Goal: Task Accomplishment & Management: Complete application form

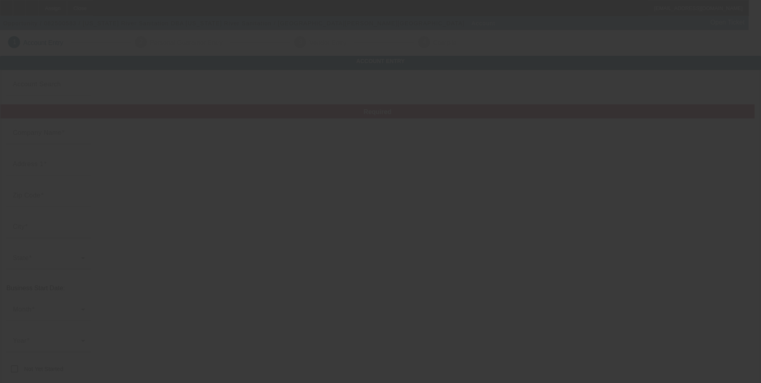
type input "[US_STATE] River Sanitation"
type input "[STREET_ADDRESS]"
type input "52738"
type input "[GEOGRAPHIC_DATA]"
type input "[PHONE_NUMBER]"
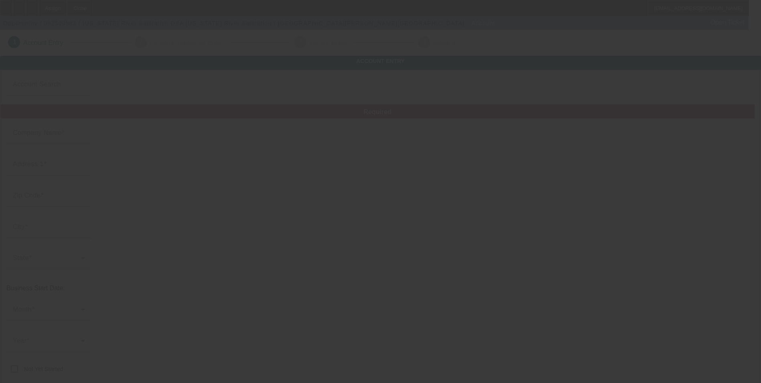
type input "[US_STATE] River Sanitation"
type input "[EMAIL_ADDRESS][DOMAIN_NAME]"
type input "[US_EMPLOYER_IDENTIFICATION_NUMBER]"
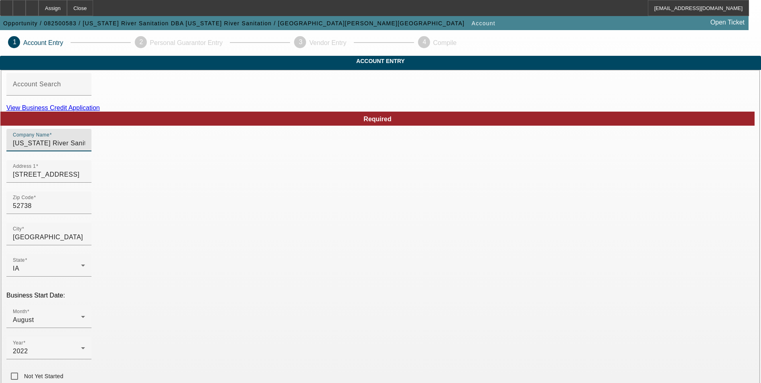
click at [85, 148] on input "[US_STATE] River Sanitation" at bounding box center [49, 143] width 72 height 10
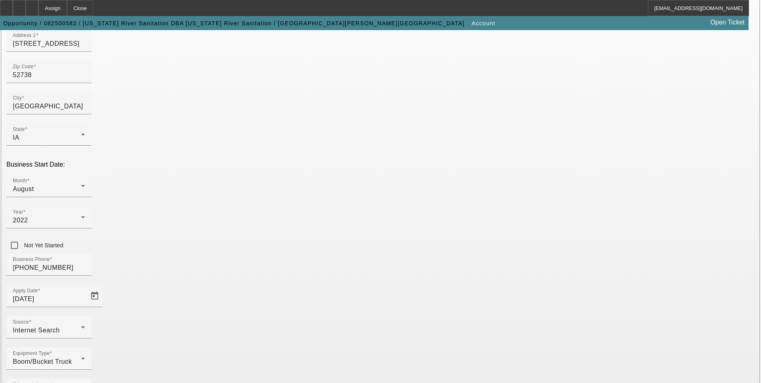
type input "[US_STATE] River Sanitation LLC"
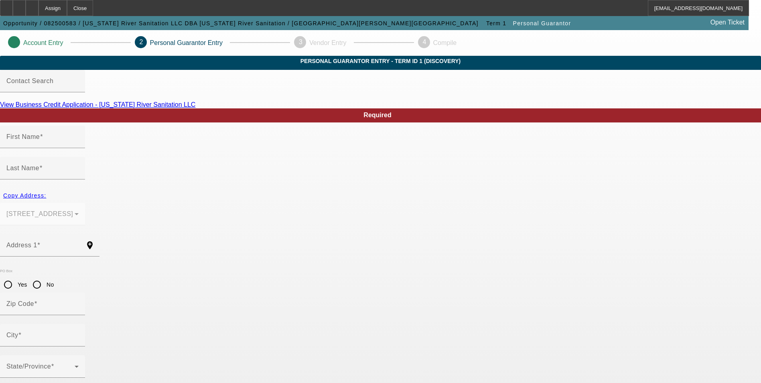
type input "[PERSON_NAME]"
type input "Leyva"
type input "15875 County Road G40"
radio input "true"
type input "52738"
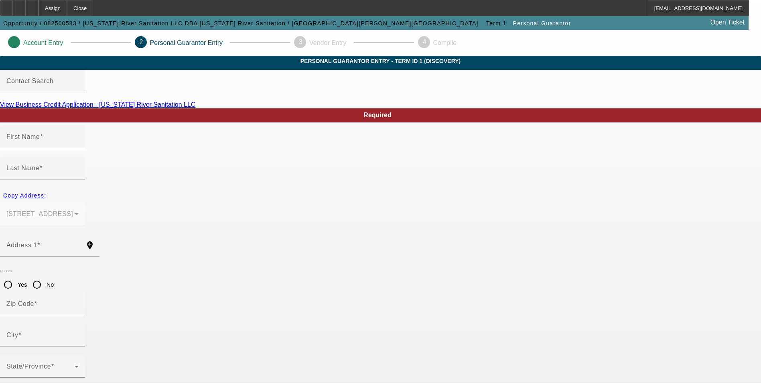
type input "Columbus Junction"
type input "(319) 212-0201"
type input "100"
type input "479-23-6359"
type input "ShawnaLeyva@outlook.com"
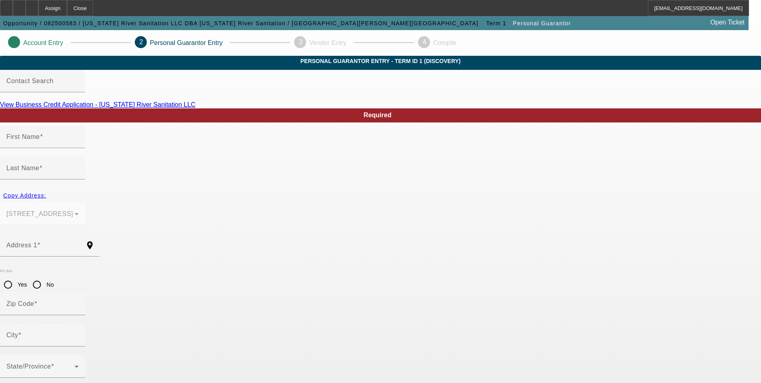
type input "(319) 212-0201"
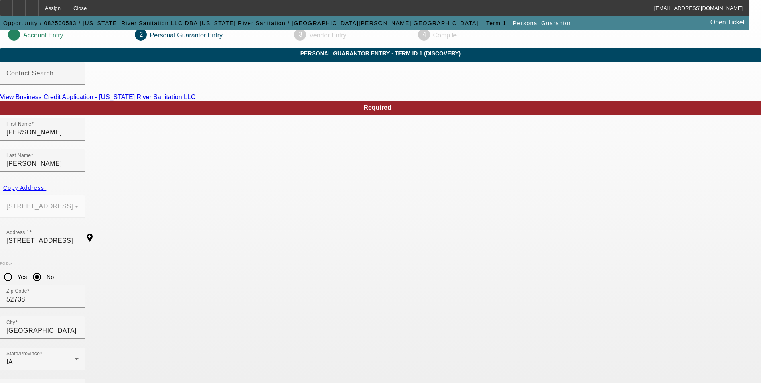
scroll to position [10, 0]
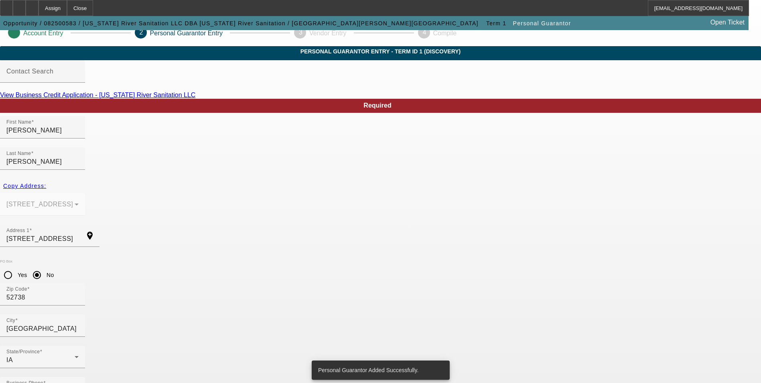
scroll to position [0, 0]
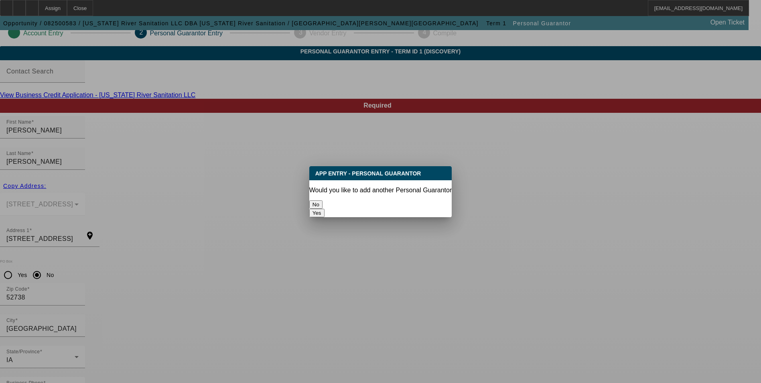
click at [323, 201] on button "No" at bounding box center [315, 204] width 13 height 8
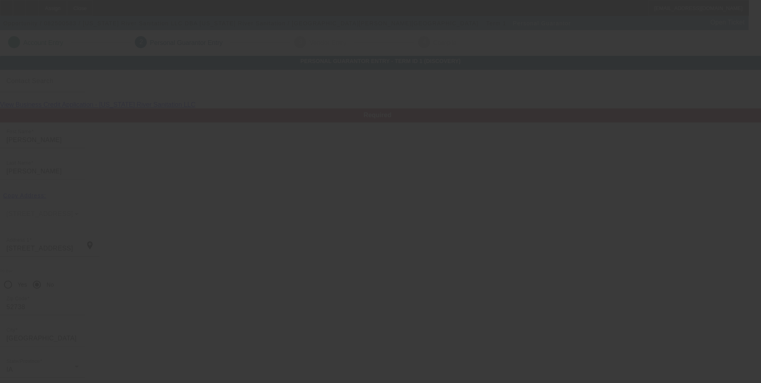
scroll to position [10, 0]
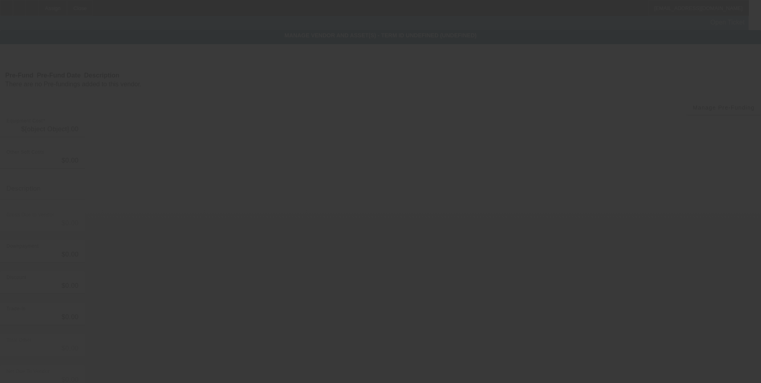
type input "$49,500.00"
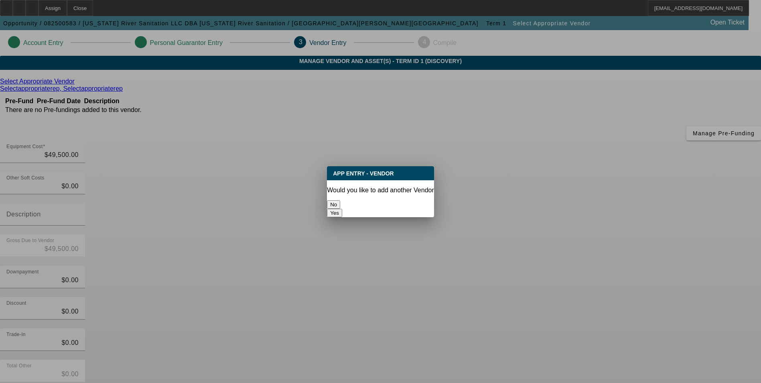
click at [340, 200] on button "No" at bounding box center [333, 204] width 13 height 8
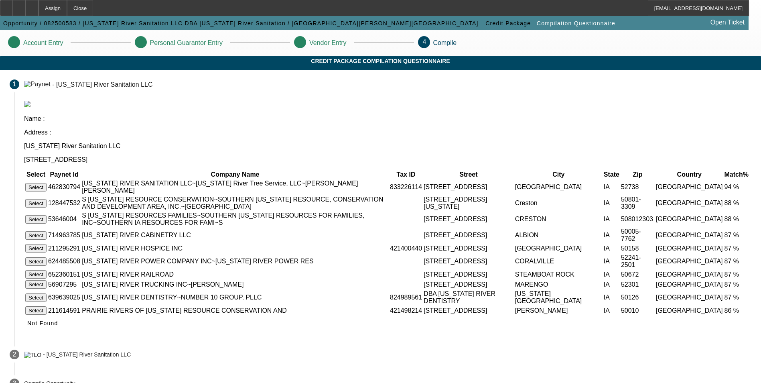
click at [47, 183] on button "Select" at bounding box center [35, 187] width 21 height 8
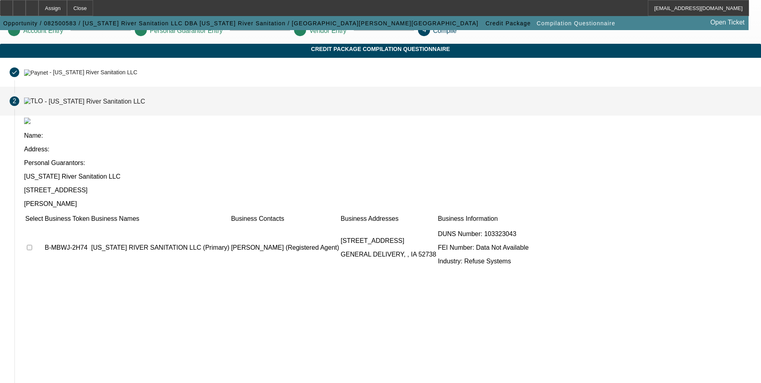
click at [32, 245] on input "checkbox" at bounding box center [29, 247] width 5 height 5
checkbox input "true"
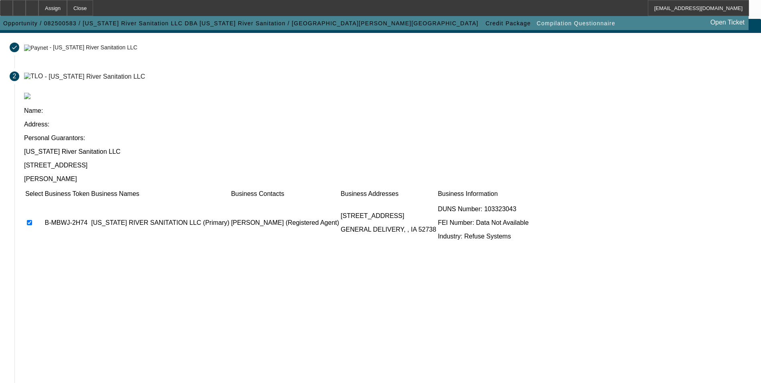
scroll to position [61, 0]
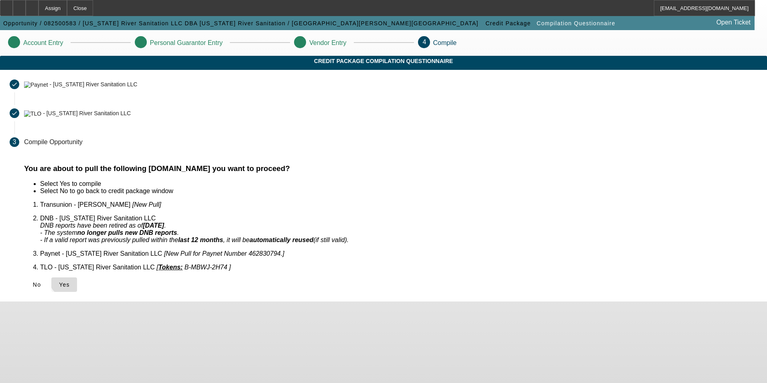
click at [70, 281] on span "Yes" at bounding box center [64, 284] width 11 height 6
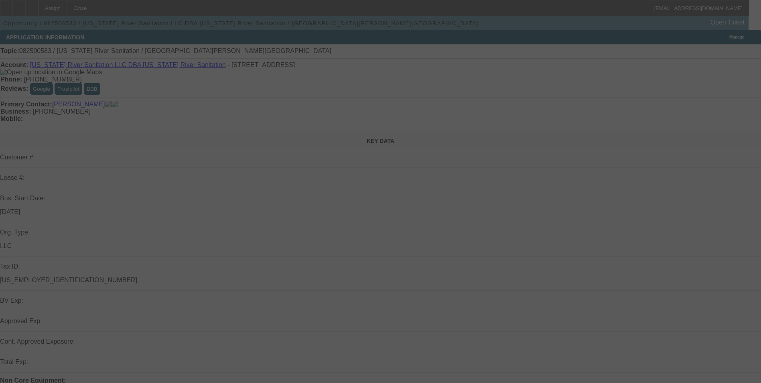
select select "0"
select select "2"
select select "0.1"
select select "4"
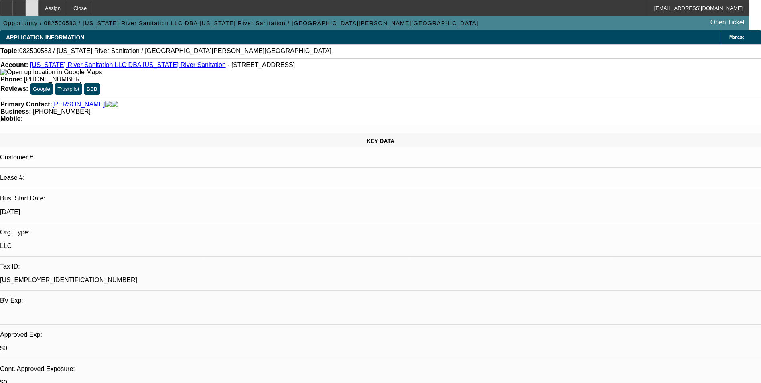
click at [39, 14] on div at bounding box center [32, 8] width 13 height 16
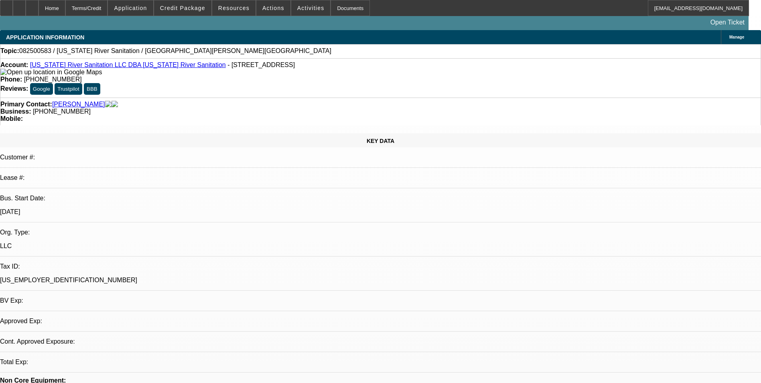
select select "0"
select select "2"
select select "0.1"
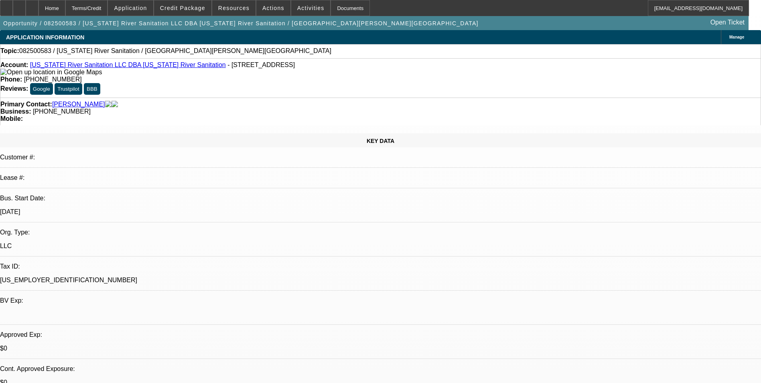
select select "1"
select select "2"
select select "4"
click at [183, 7] on span "Credit Package" at bounding box center [182, 8] width 45 height 6
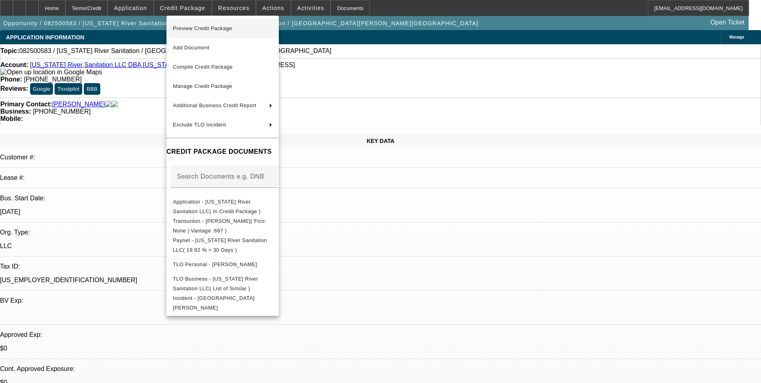
click at [193, 28] on span "Preview Credit Package" at bounding box center [202, 28] width 59 height 6
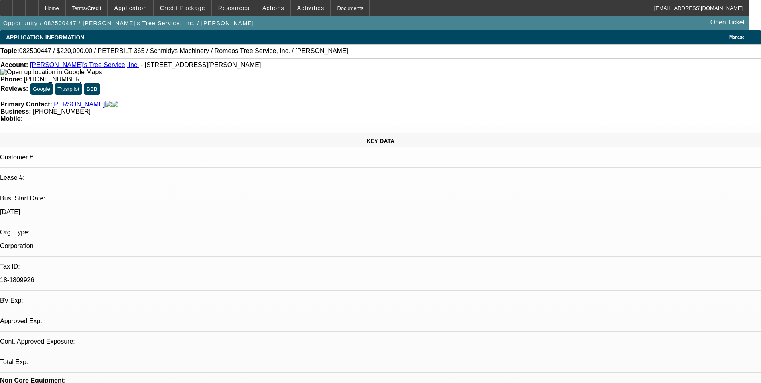
select select "0"
select select "1"
select select "2"
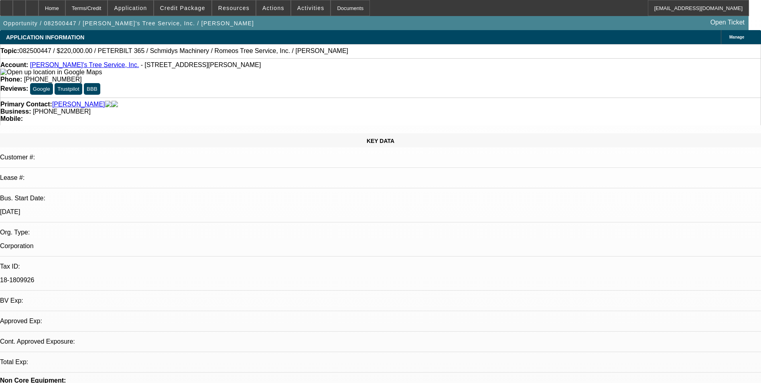
select select "6"
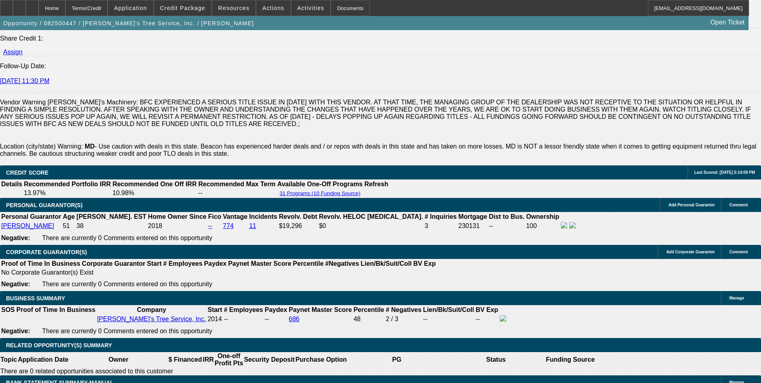
scroll to position [1135, 0]
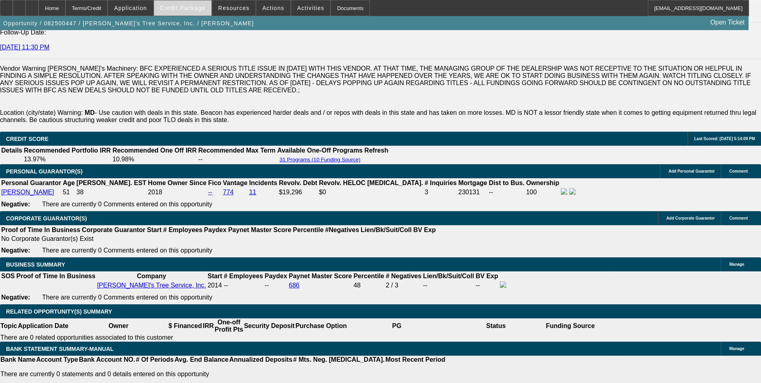
click at [192, 10] on span "Credit Package" at bounding box center [182, 8] width 45 height 6
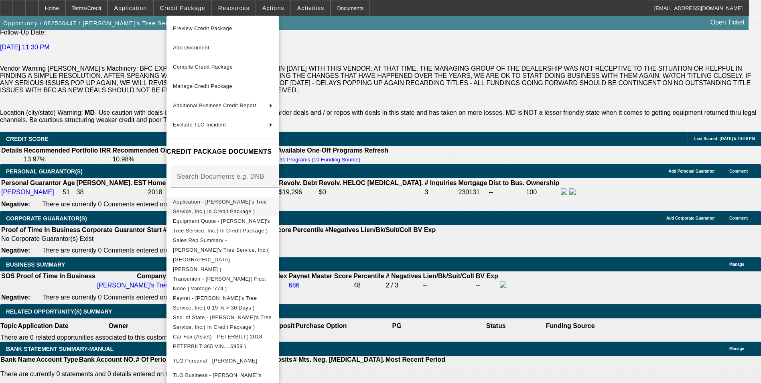
click at [212, 203] on span "Application - Romeo's Tree Service, Inc.( In Credit Package )" at bounding box center [220, 207] width 94 height 16
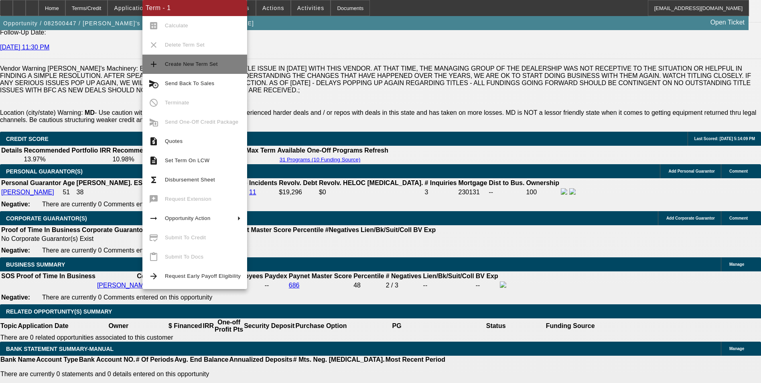
click at [205, 66] on span "Create New Term Set" at bounding box center [191, 64] width 53 height 6
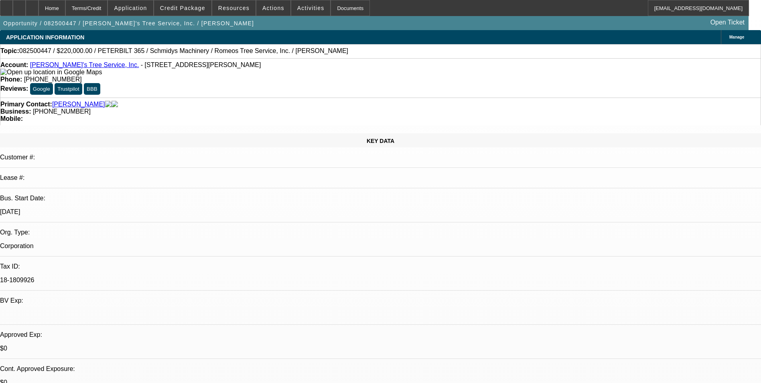
select select "0"
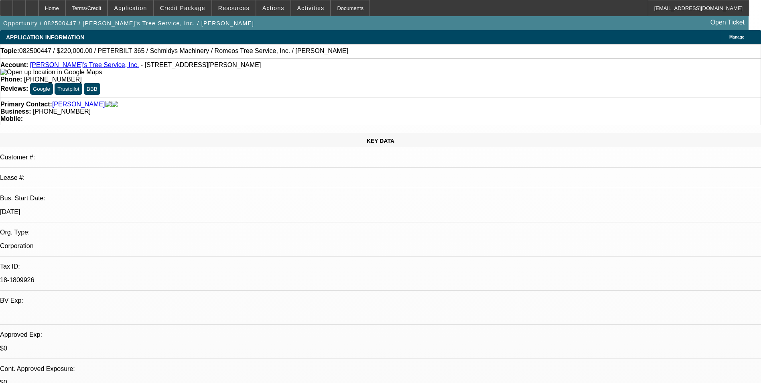
select select "0"
select select "1"
select select "2"
select select "6"
select select "1"
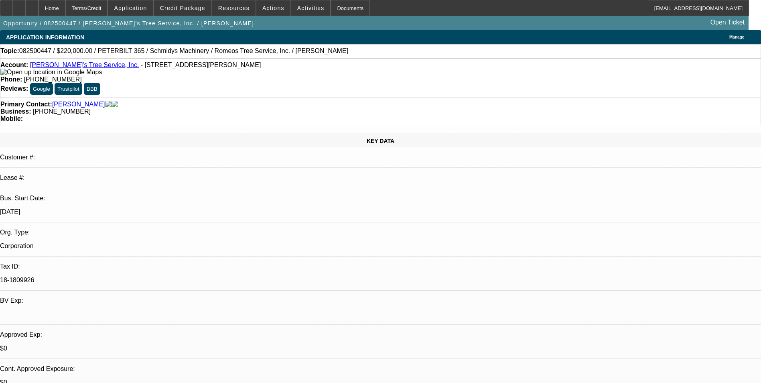
select select "2"
select select "6"
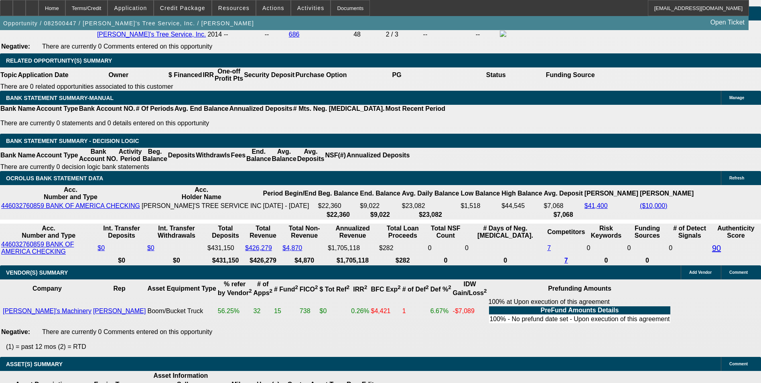
select select "0"
select select "2"
select select "0"
select select "6"
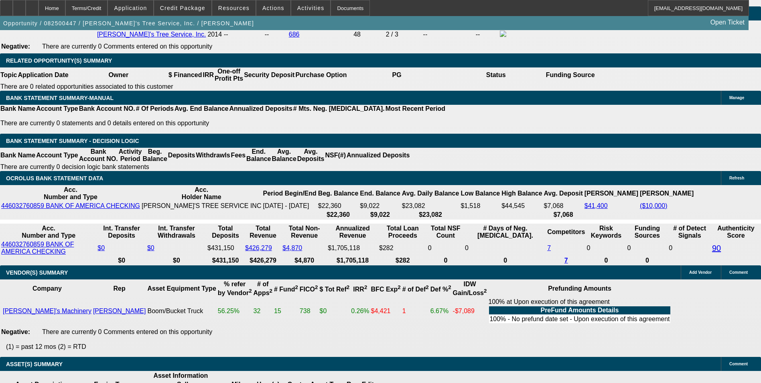
select select "0"
select select "2"
select select "0"
select select "6"
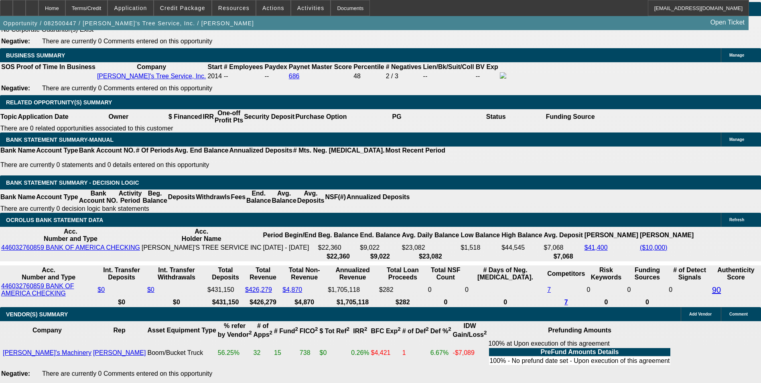
scroll to position [1275, 0]
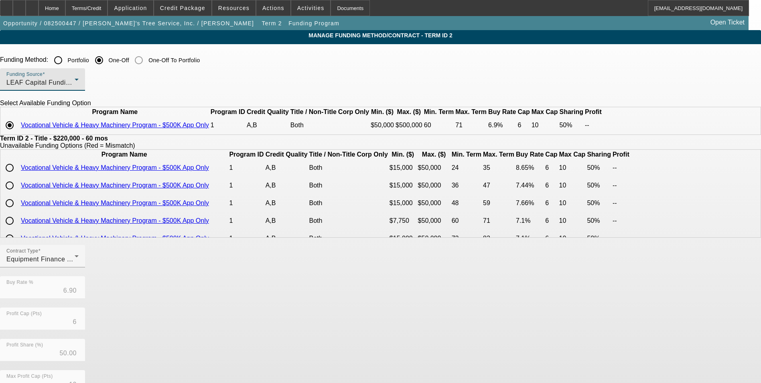
click at [89, 83] on span "LEAF Capital Funding, LLC" at bounding box center [47, 82] width 83 height 7
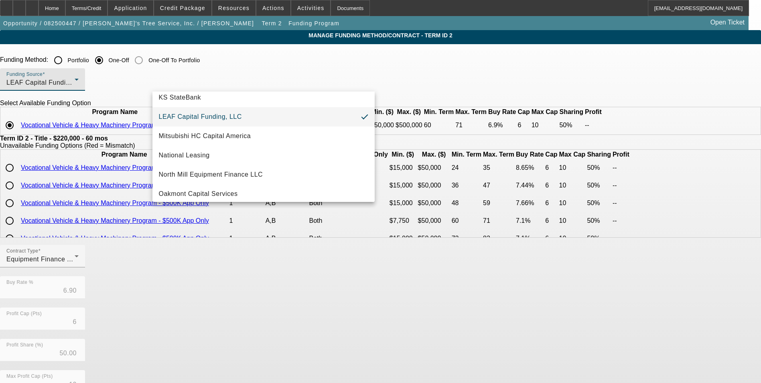
scroll to position [223, 0]
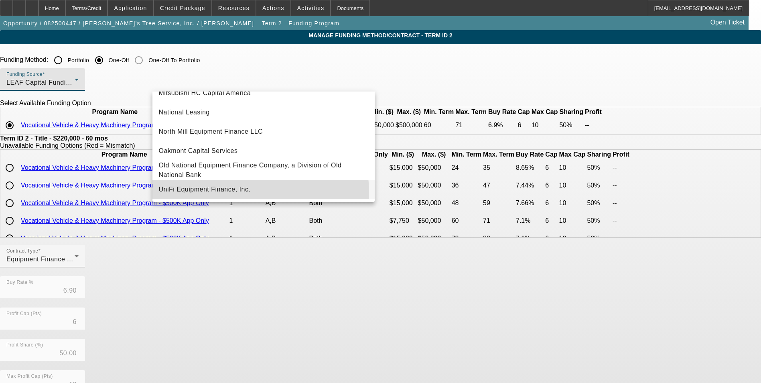
click at [248, 194] on span "UniFi Equipment Finance, Inc." at bounding box center [205, 190] width 92 height 10
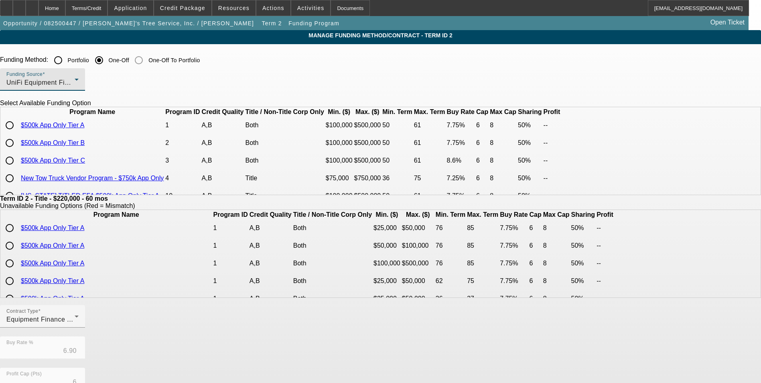
click at [18, 133] on input "radio" at bounding box center [10, 125] width 16 height 16
radio input "true"
type input "7.75"
type input "8"
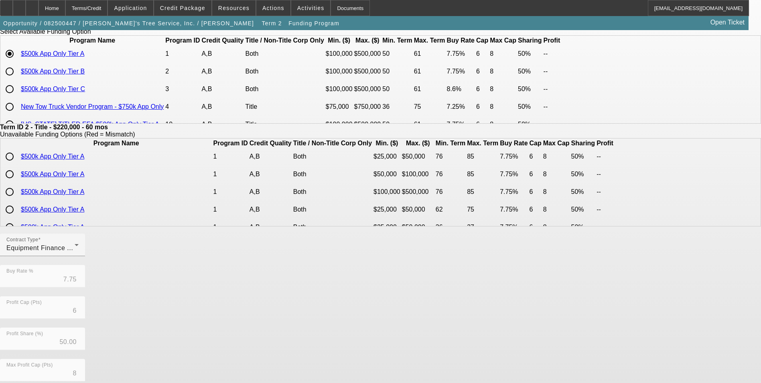
scroll to position [172, 0]
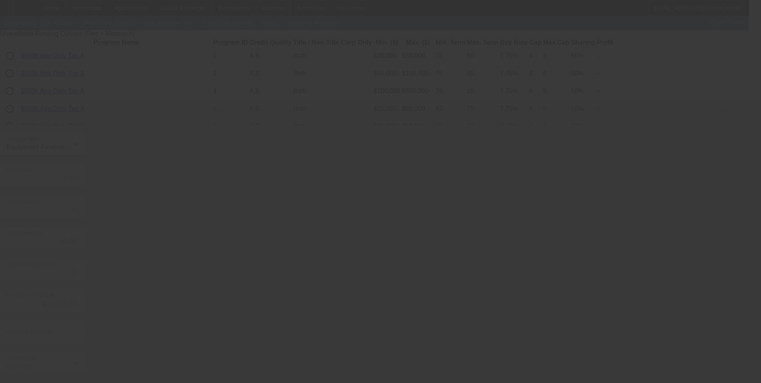
type input "6.90"
type input "10"
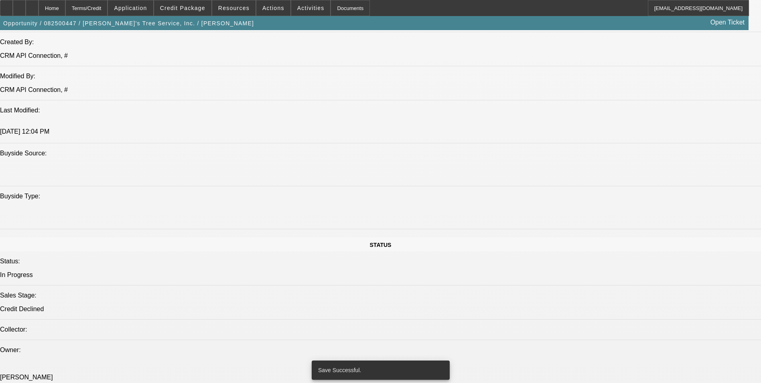
select select "0"
select select "2"
select select "0"
select select "6"
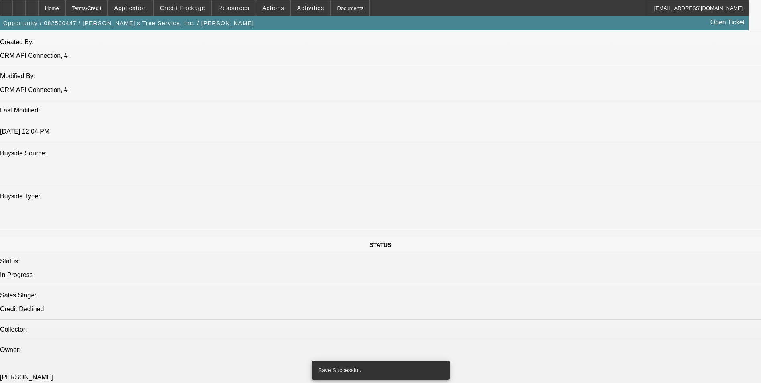
select select "0"
select select "2"
select select "0"
select select "6"
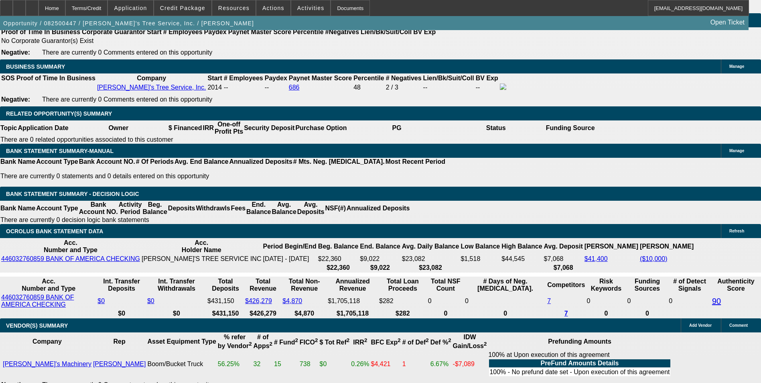
scroll to position [1343, 0]
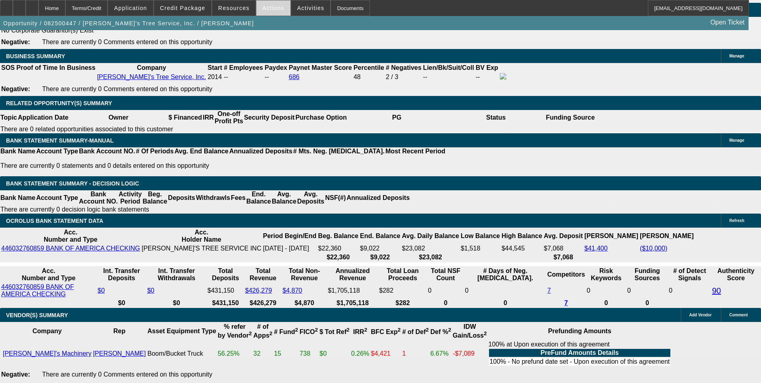
click at [271, 4] on span at bounding box center [273, 7] width 34 height 19
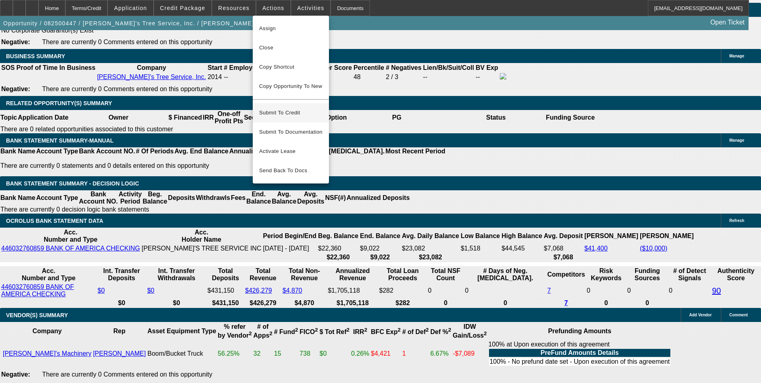
click at [295, 108] on span "Submit To Credit" at bounding box center [290, 113] width 63 height 10
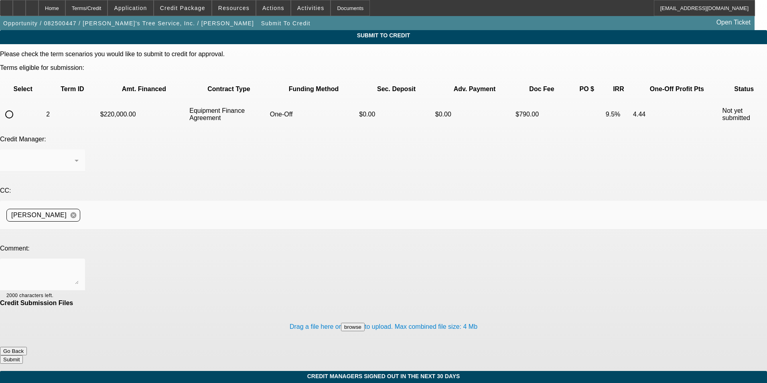
click at [17, 106] on input "radio" at bounding box center [9, 114] width 16 height 16
radio input "true"
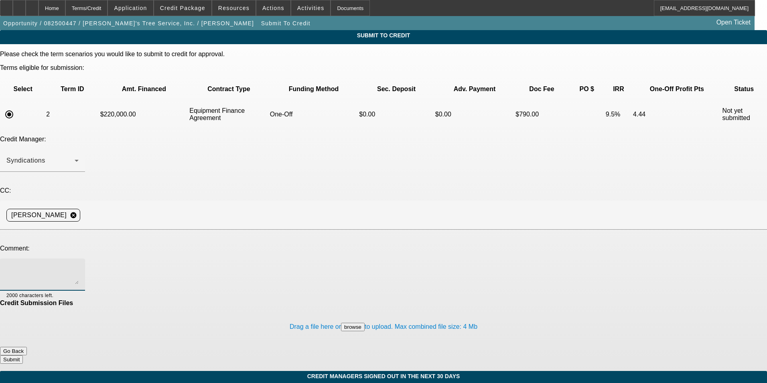
click at [79, 265] on textarea at bounding box center [42, 274] width 72 height 19
type textarea "please send to Unifi"
click at [23, 355] on button "Submit" at bounding box center [11, 359] width 23 height 8
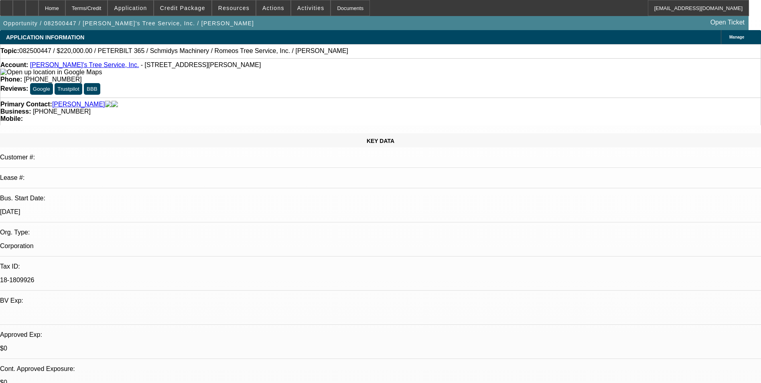
select select "0"
select select "2"
select select "0"
select select "6"
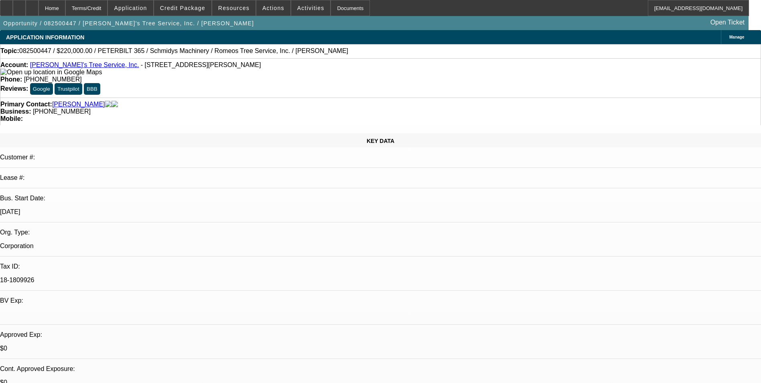
select select "0"
select select "2"
select select "0"
select select "6"
